Goal: Find specific fact

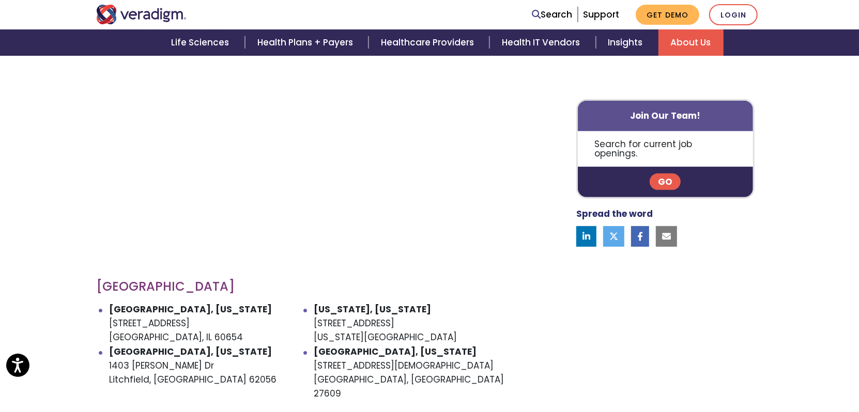
scroll to position [465, 0]
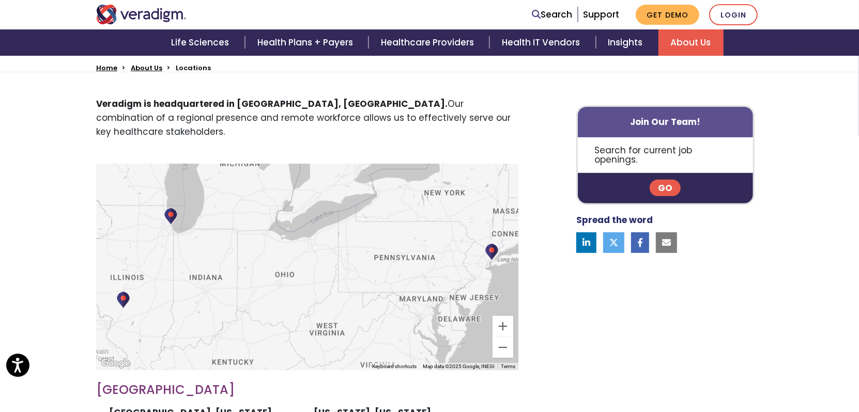
scroll to position [413, 0]
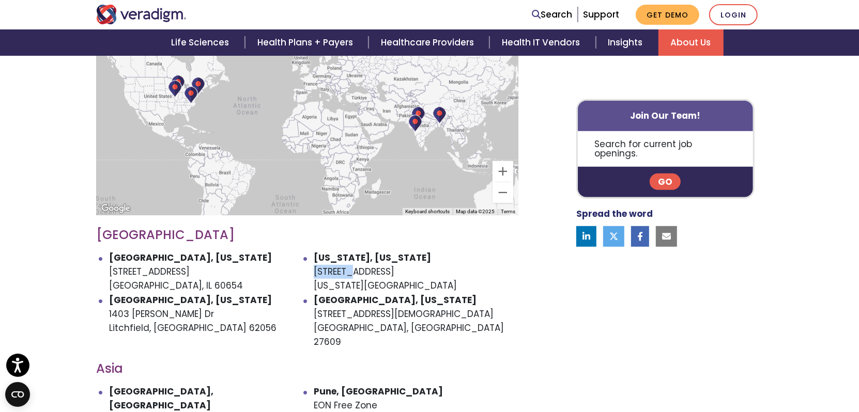
drag, startPoint x: 315, startPoint y: 260, endPoint x: 378, endPoint y: 257, distance: 63.1
click at [375, 257] on li "[US_STATE], [US_STATE] [STREET_ADDRESS][US_STATE]" at bounding box center [416, 272] width 205 height 42
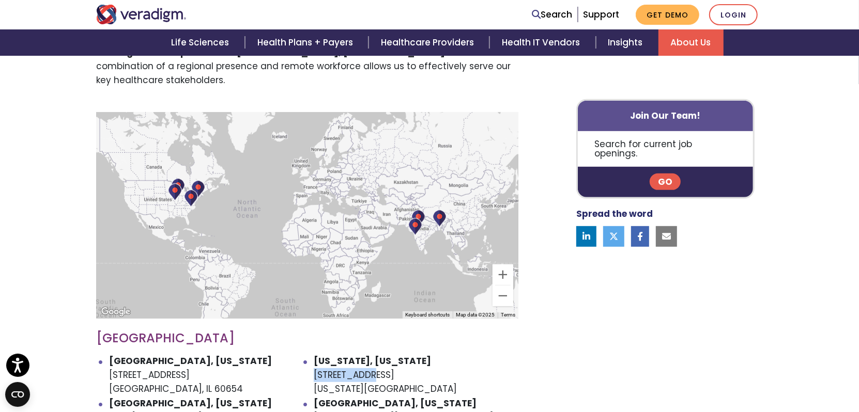
click at [338, 363] on li "[US_STATE], [US_STATE] [STREET_ADDRESS][US_STATE]" at bounding box center [416, 376] width 205 height 42
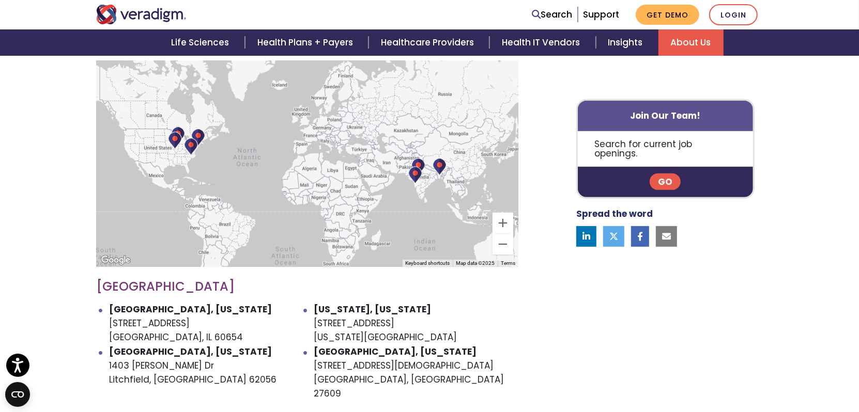
scroll to position [413, 0]
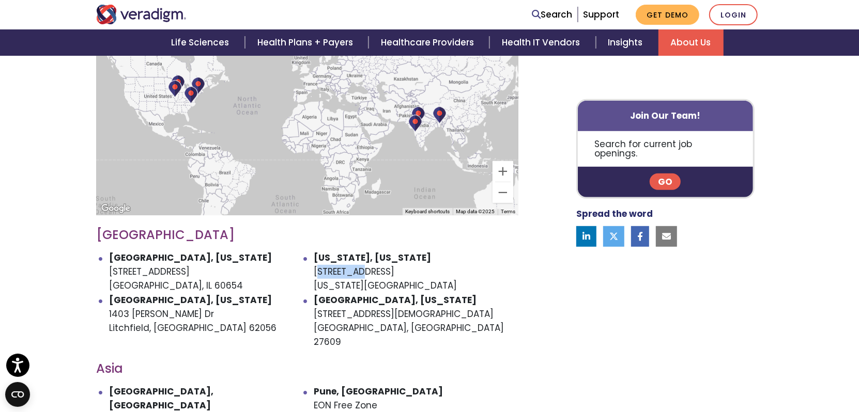
drag, startPoint x: 316, startPoint y: 259, endPoint x: 366, endPoint y: 258, distance: 49.6
click at [366, 258] on li "[US_STATE], [US_STATE] [STREET_ADDRESS][US_STATE]" at bounding box center [416, 272] width 205 height 42
click at [374, 263] on li "[US_STATE], [US_STATE] [STREET_ADDRESS][US_STATE]" at bounding box center [416, 272] width 205 height 42
